Goal: Task Accomplishment & Management: Manage account settings

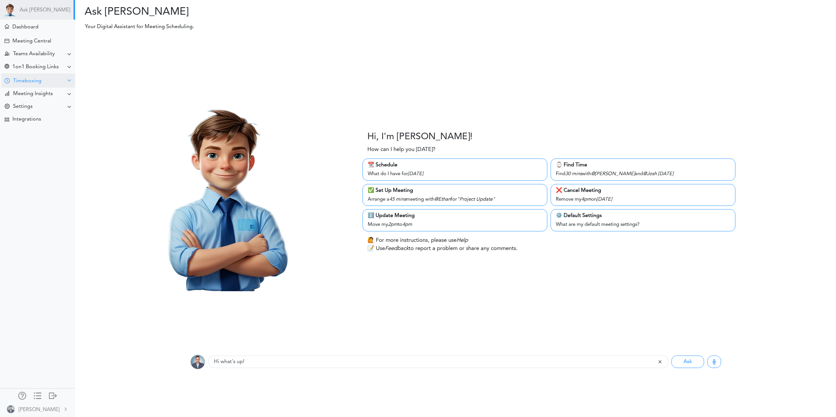
click at [34, 84] on div "Timeboxing" at bounding box center [38, 81] width 74 height 14
click at [17, 80] on div "Timeboxing" at bounding box center [27, 81] width 28 height 6
click at [23, 91] on div "Goals for [DATE]" at bounding box center [37, 94] width 75 height 12
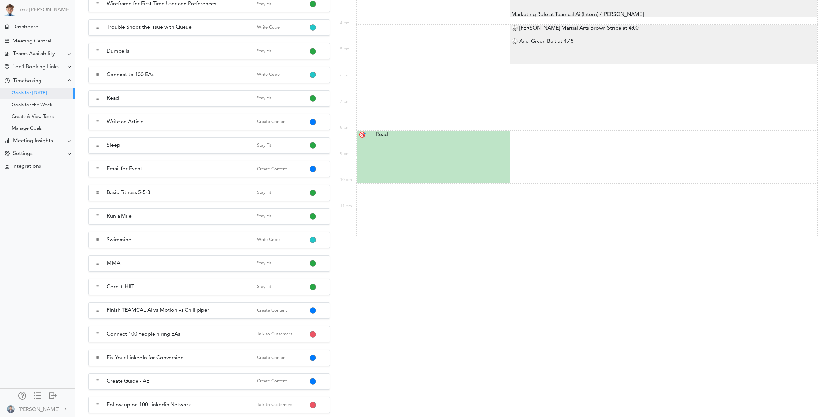
scroll to position [60, 0]
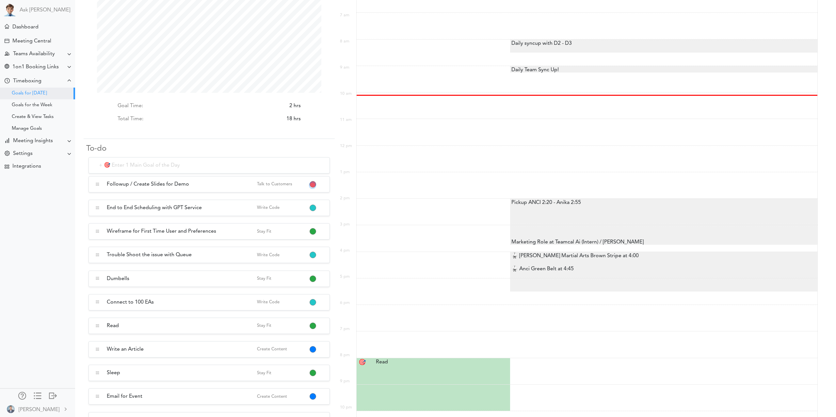
click at [312, 184] on button "button" at bounding box center [312, 185] width 5 height 5
click at [339, 215] on link "Mark as Completed" at bounding box center [341, 212] width 62 height 10
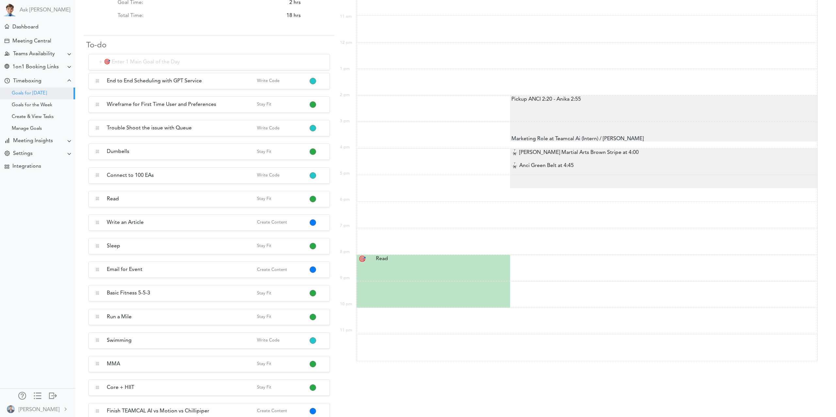
scroll to position [164, 0]
click at [314, 129] on button "button" at bounding box center [312, 128] width 5 height 5
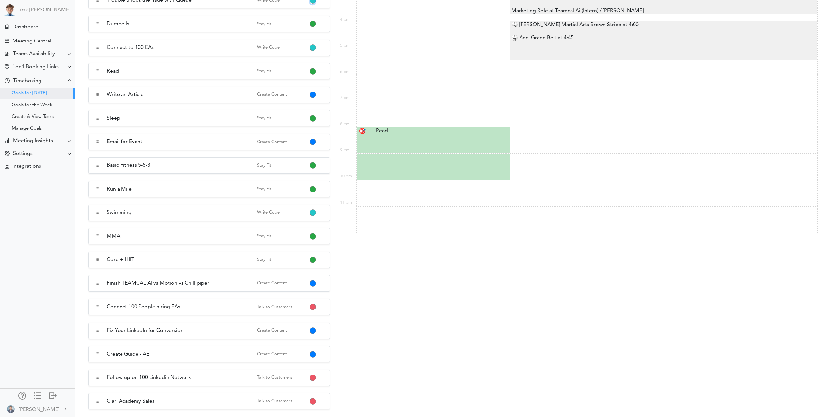
scroll to position [292, 0]
click at [348, 217] on span "11 pm" at bounding box center [346, 212] width 13 height 26
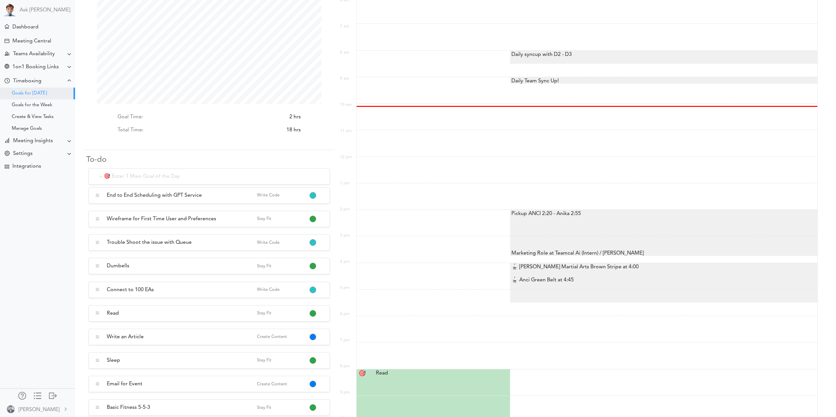
scroll to position [54, 0]
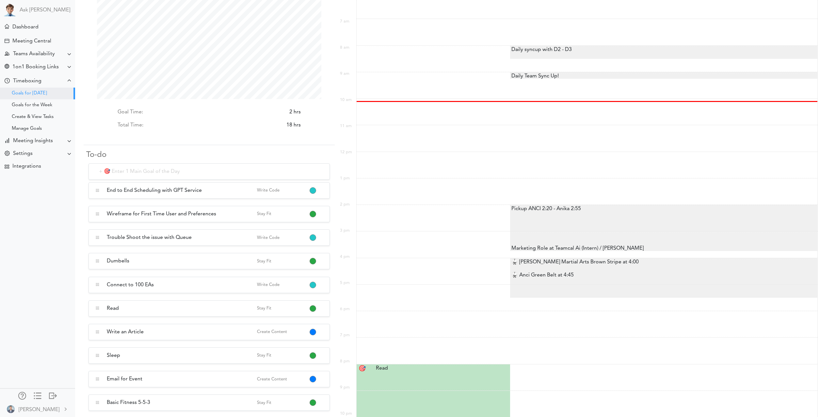
click at [141, 171] on input "text" at bounding box center [209, 171] width 241 height 16
type input "Taxes"
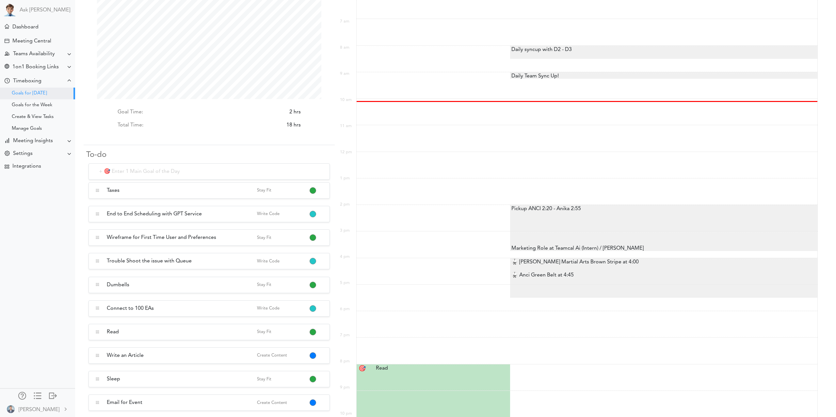
scroll to position [54, 0]
click at [314, 190] on button "button" at bounding box center [312, 191] width 5 height 5
click at [332, 276] on link "Plan" at bounding box center [341, 277] width 62 height 10
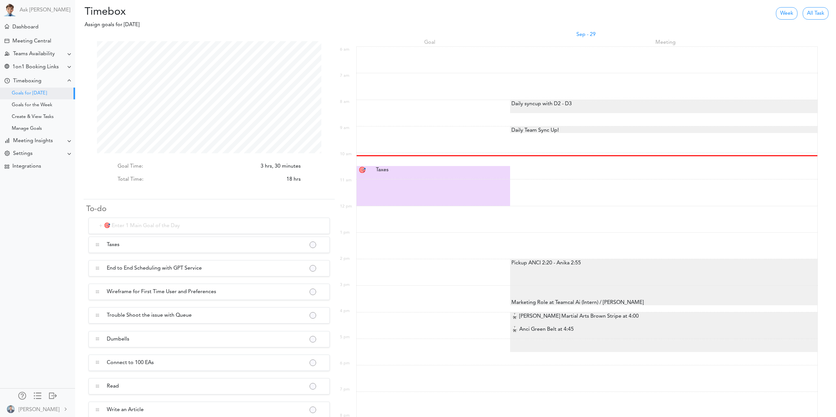
scroll to position [112, 224]
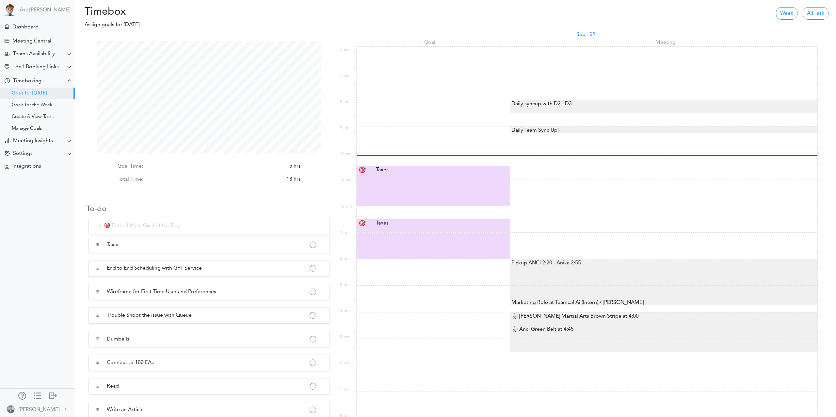
scroll to position [112, 224]
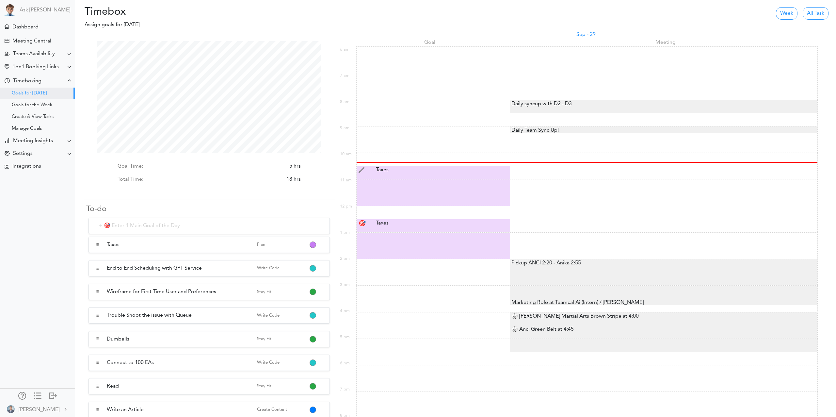
click at [383, 167] on div "Taxes Taxes" at bounding box center [434, 170] width 126 height 8
type input "Taxes"
select select "10:30 am"
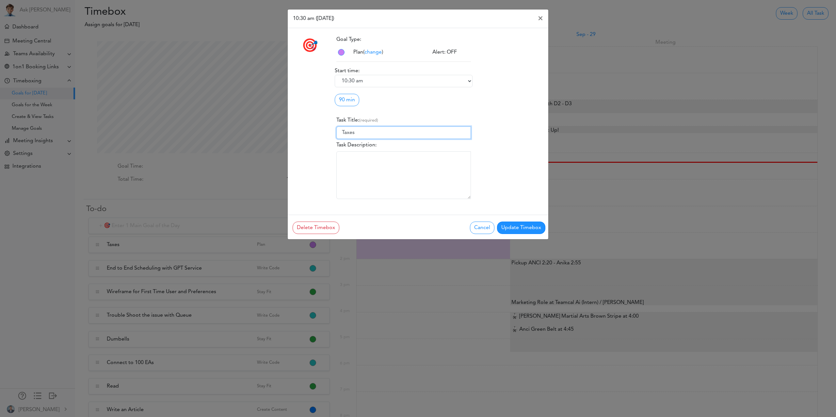
click at [343, 131] on input "Taxes" at bounding box center [404, 132] width 135 height 12
click at [527, 231] on button "Update Timebox" at bounding box center [521, 228] width 48 height 12
type input "Taxes"
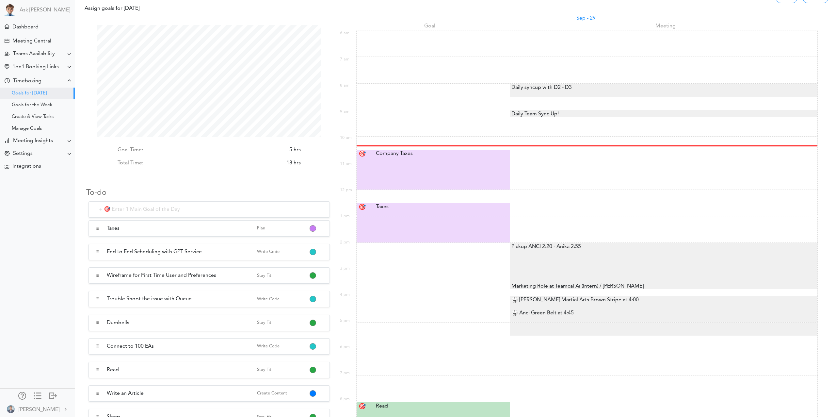
scroll to position [16, 0]
click at [424, 350] on div "Assign Timebox" at bounding box center [434, 352] width 127 height 6
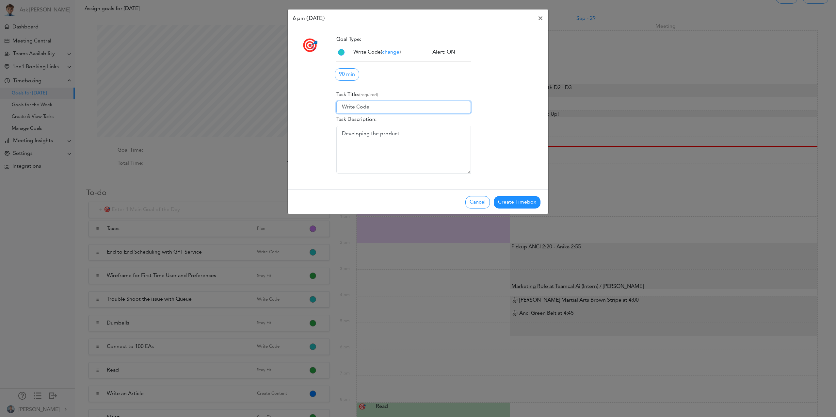
click at [388, 106] on input "Write Code" at bounding box center [404, 107] width 135 height 12
type input "Bug Fixing"
click at [523, 203] on button "Create Timebox" at bounding box center [517, 202] width 47 height 12
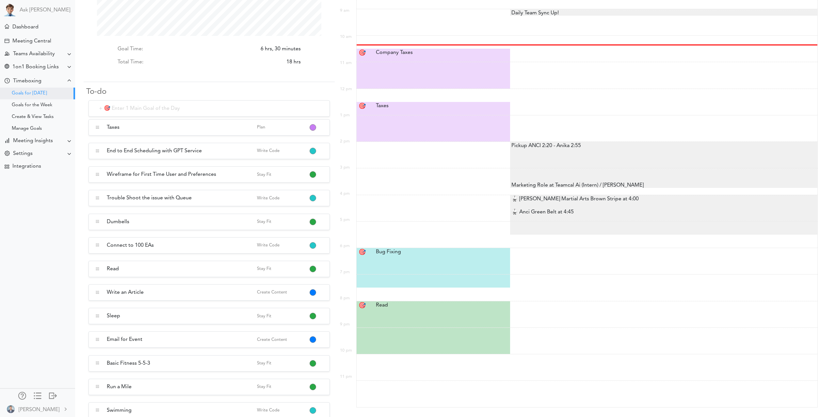
scroll to position [182, 0]
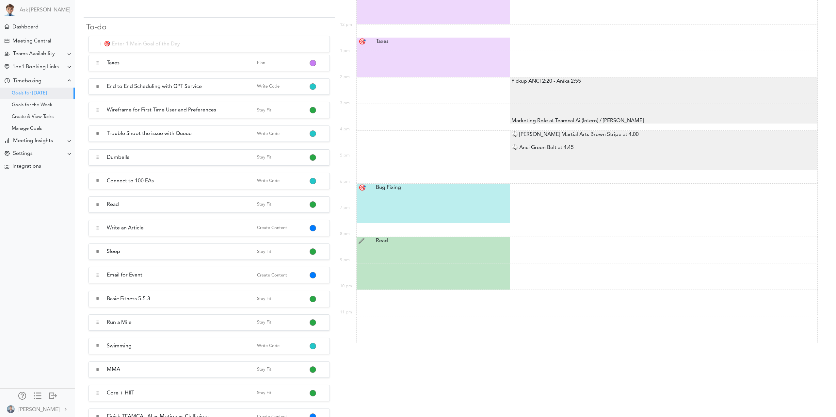
click at [367, 239] on div at bounding box center [365, 241] width 13 height 8
type input "Read"
select select "8:00 pm"
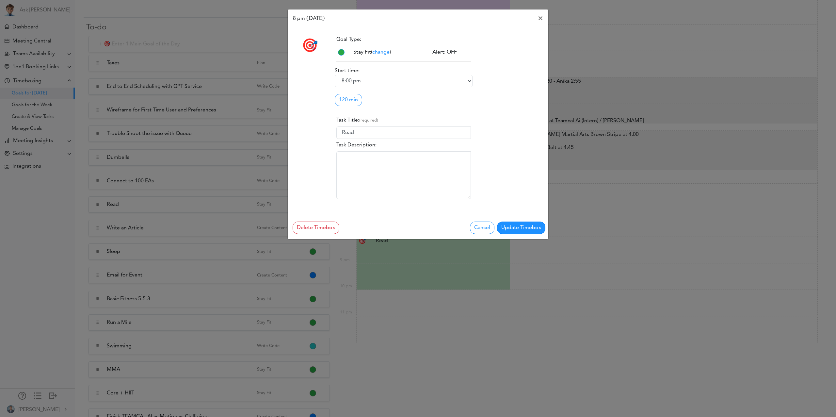
click at [384, 52] on span "change" at bounding box center [380, 52] width 17 height 5
click at [383, 67] on span "Write Code" at bounding box center [380, 64] width 27 height 5
type input "Write Code"
type textarea "Developing the product"
click at [387, 133] on input "Write Code" at bounding box center [404, 132] width 135 height 12
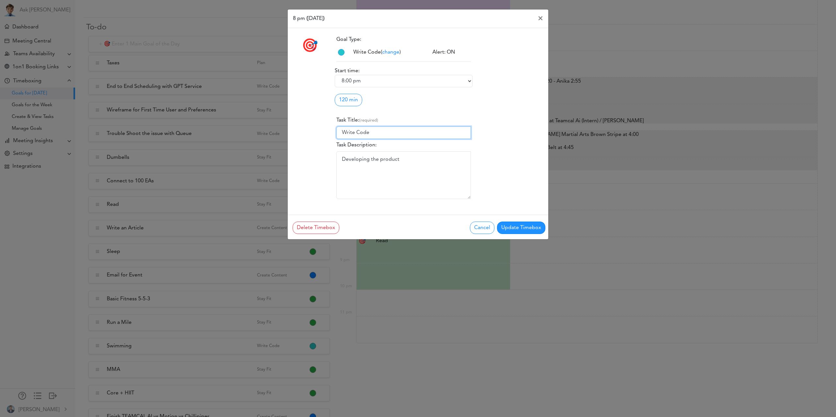
click at [387, 133] on input "Write Code" at bounding box center [404, 132] width 135 height 12
click at [531, 229] on button "Update Timebox" at bounding box center [521, 228] width 48 height 12
type input "Write Code"
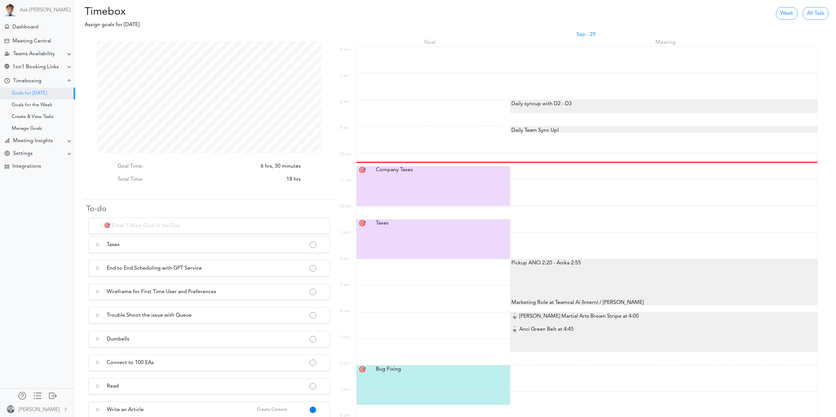
scroll to position [112, 224]
